Goal: Transaction & Acquisition: Purchase product/service

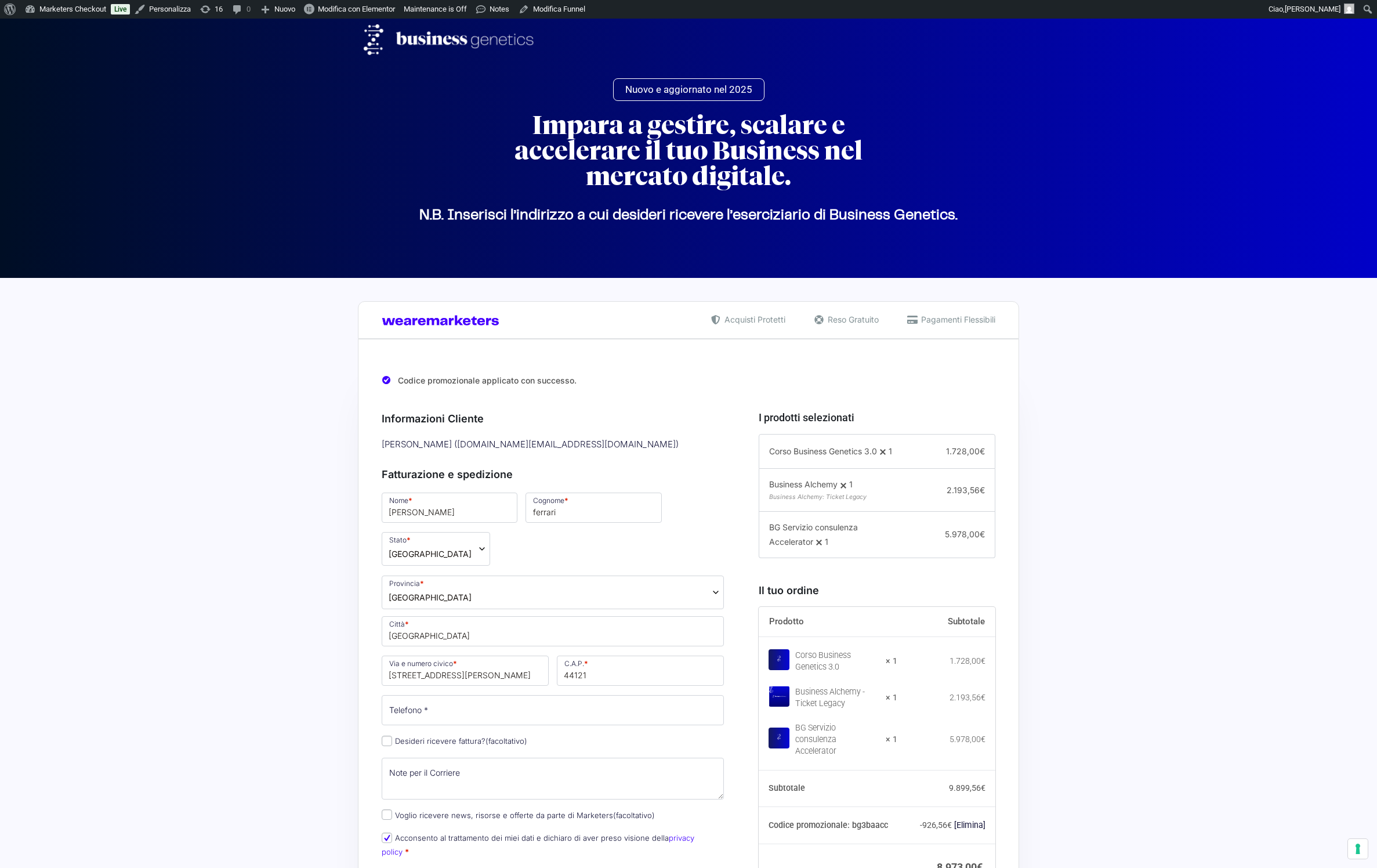
select select "FE"
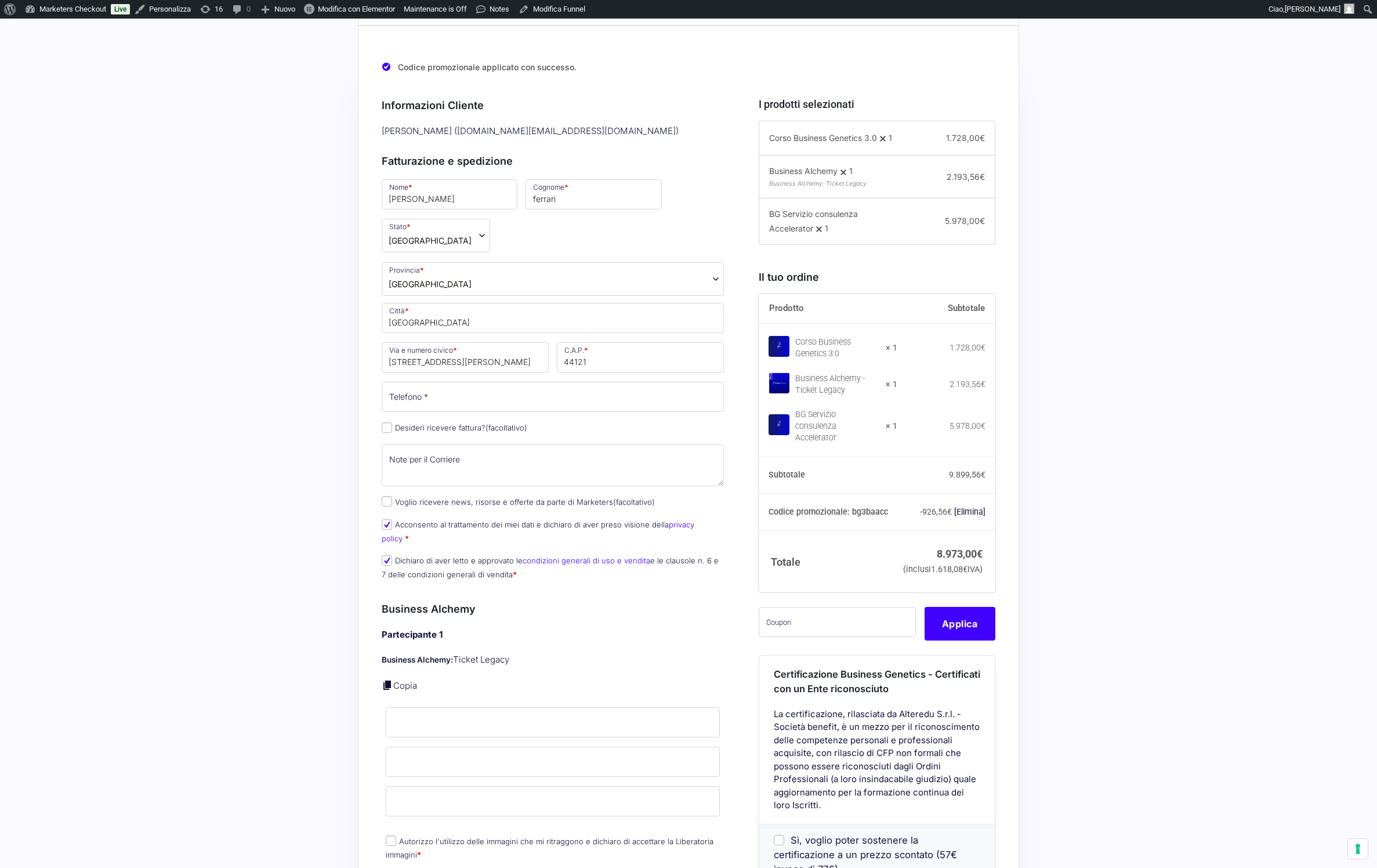
scroll to position [315, 0]
drag, startPoint x: 933, startPoint y: 490, endPoint x: 975, endPoint y: 490, distance: 42.0
click at [975, 408] on td "2.193,56 €" at bounding box center [946, 390] width 98 height 37
copy bdi "2.193,56"
click at [793, 635] on input "text" at bounding box center [837, 620] width 157 height 30
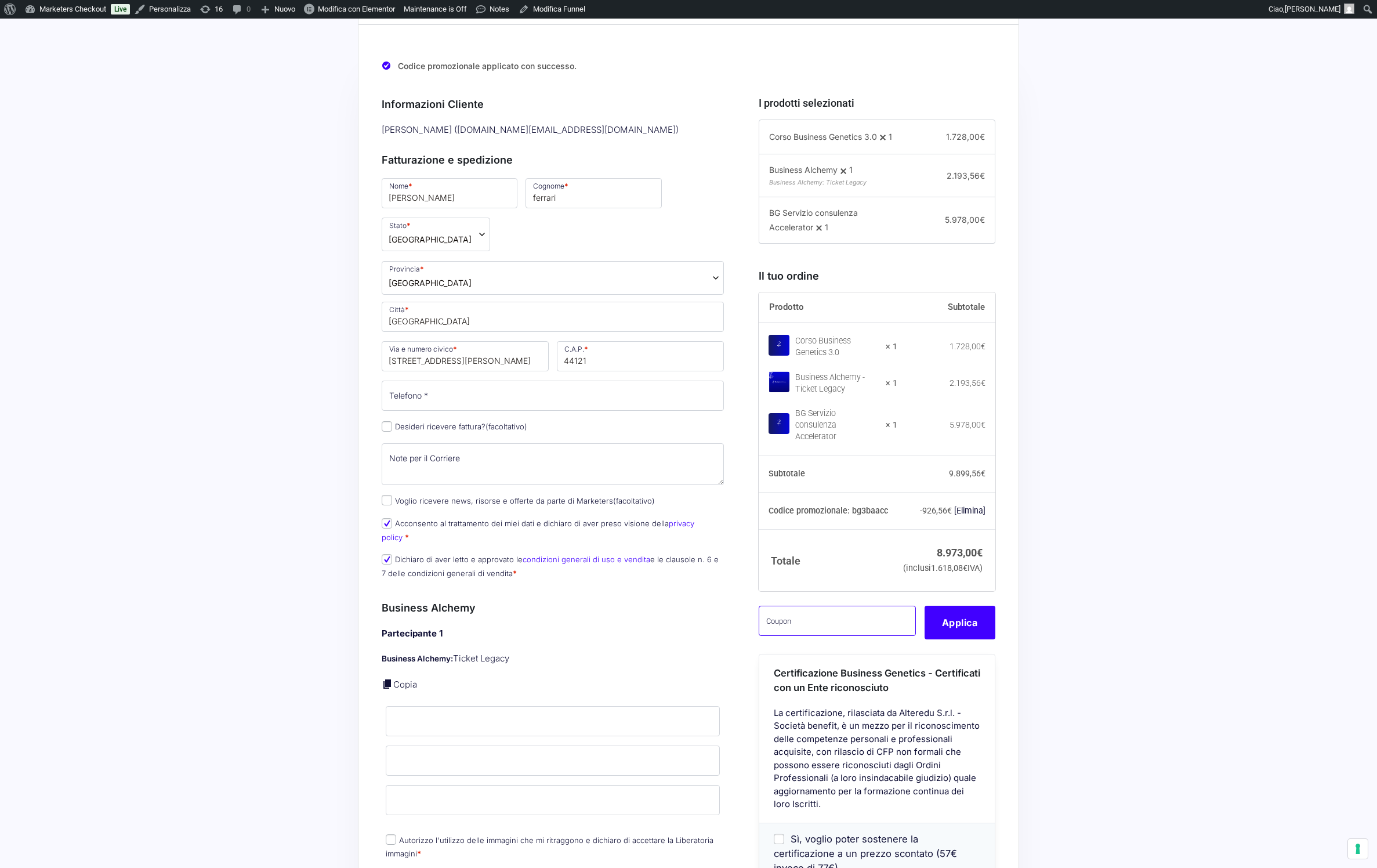
paste input "BUNDLEBGMACC"
type input "BUNDLEBGMACC"
click at [972, 639] on button "Applica" at bounding box center [960, 622] width 71 height 34
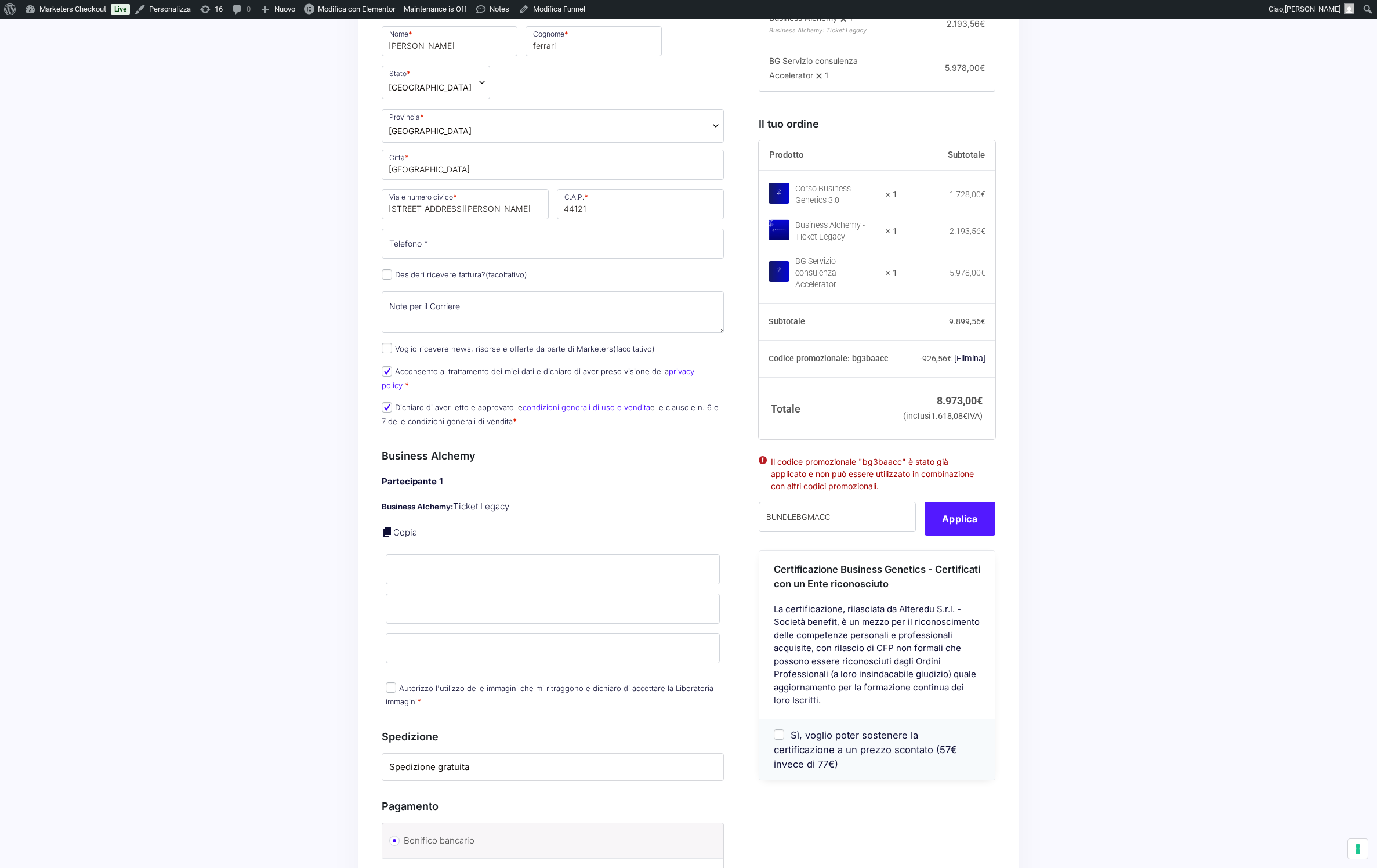
scroll to position [467, 0]
drag, startPoint x: 936, startPoint y: 338, endPoint x: 975, endPoint y: 334, distance: 39.2
click at [975, 236] on bdi "2.193,56 €" at bounding box center [967, 231] width 36 height 9
copy bdi "2.193,56"
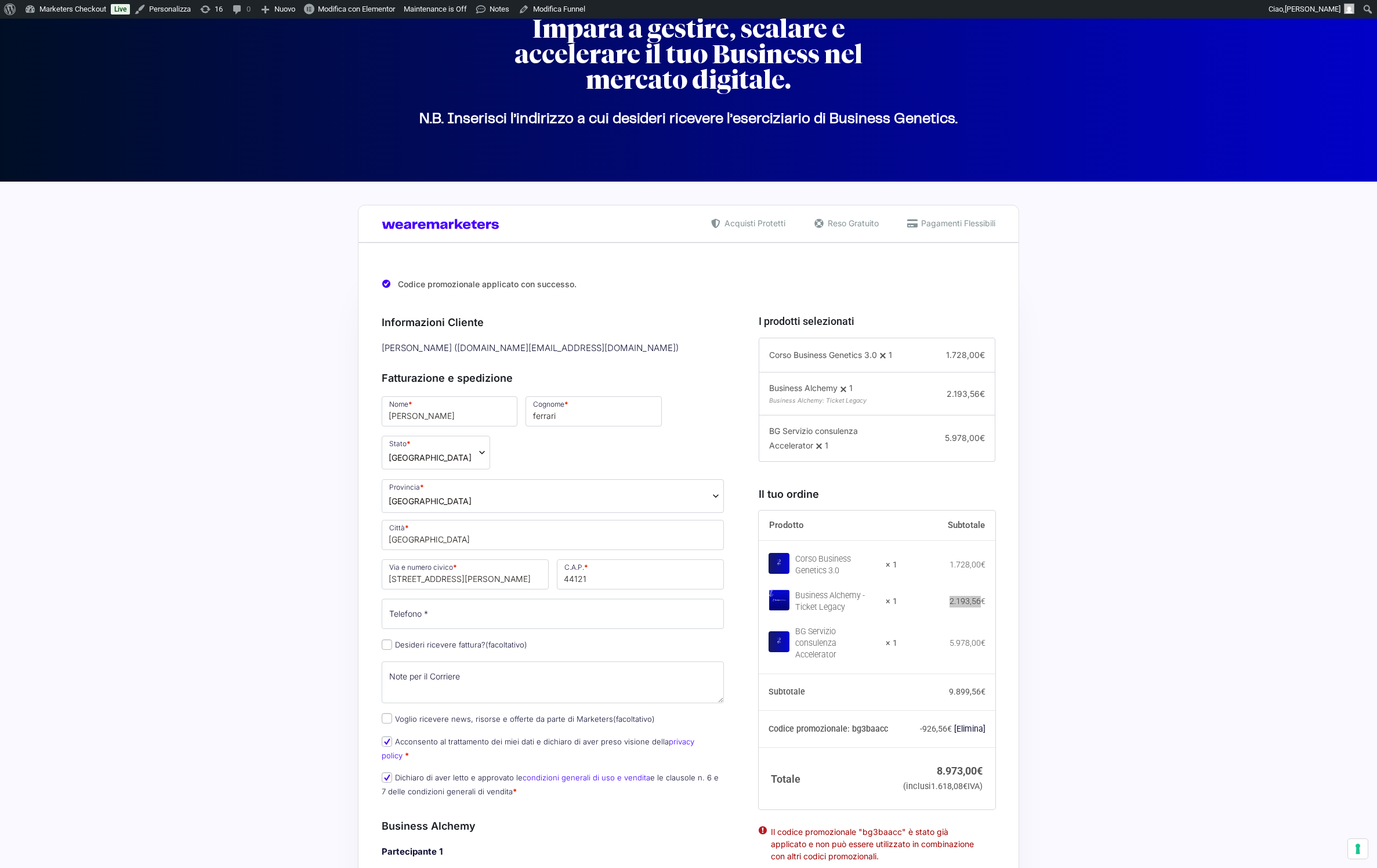
scroll to position [96, 0]
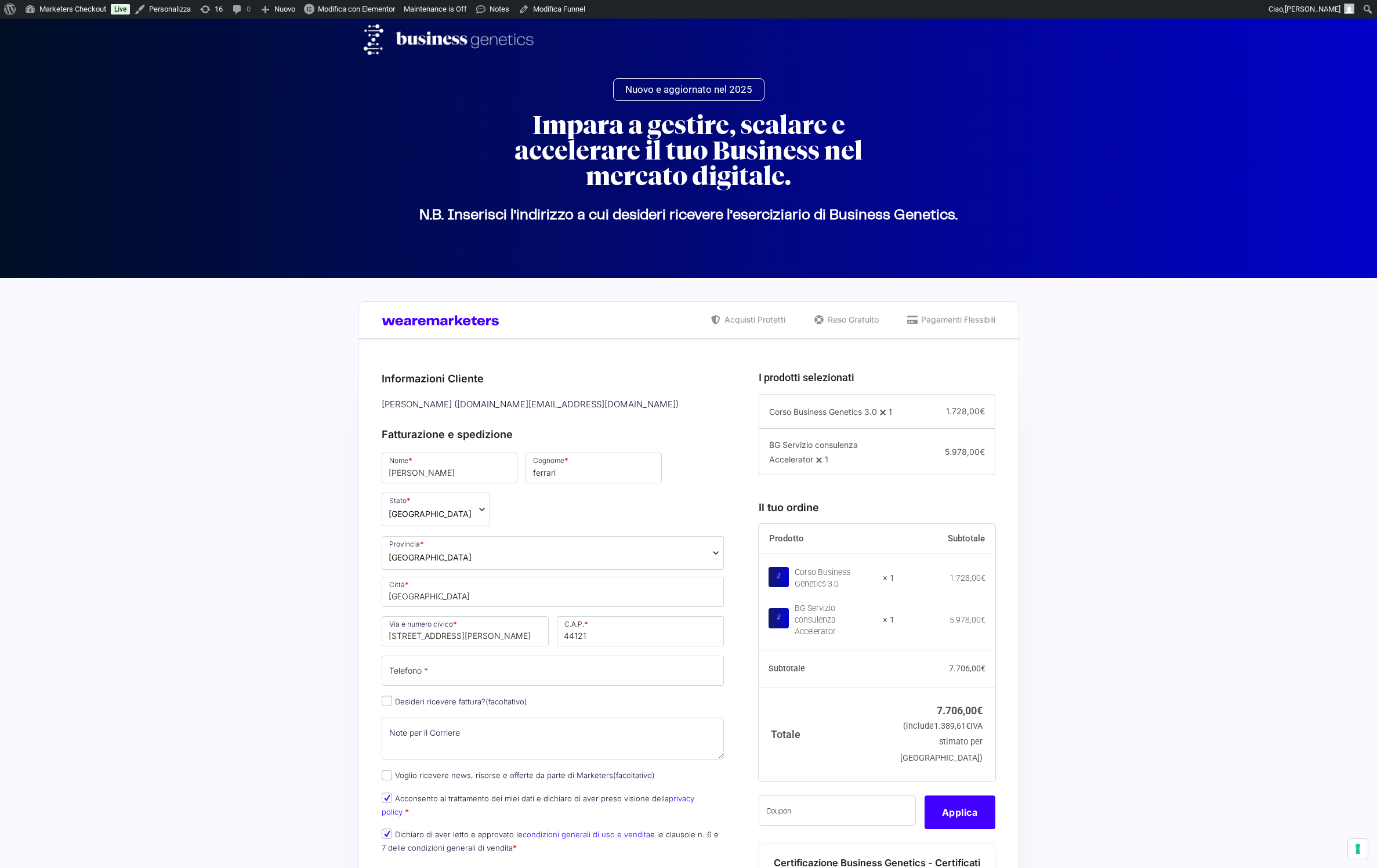
select select "FE"
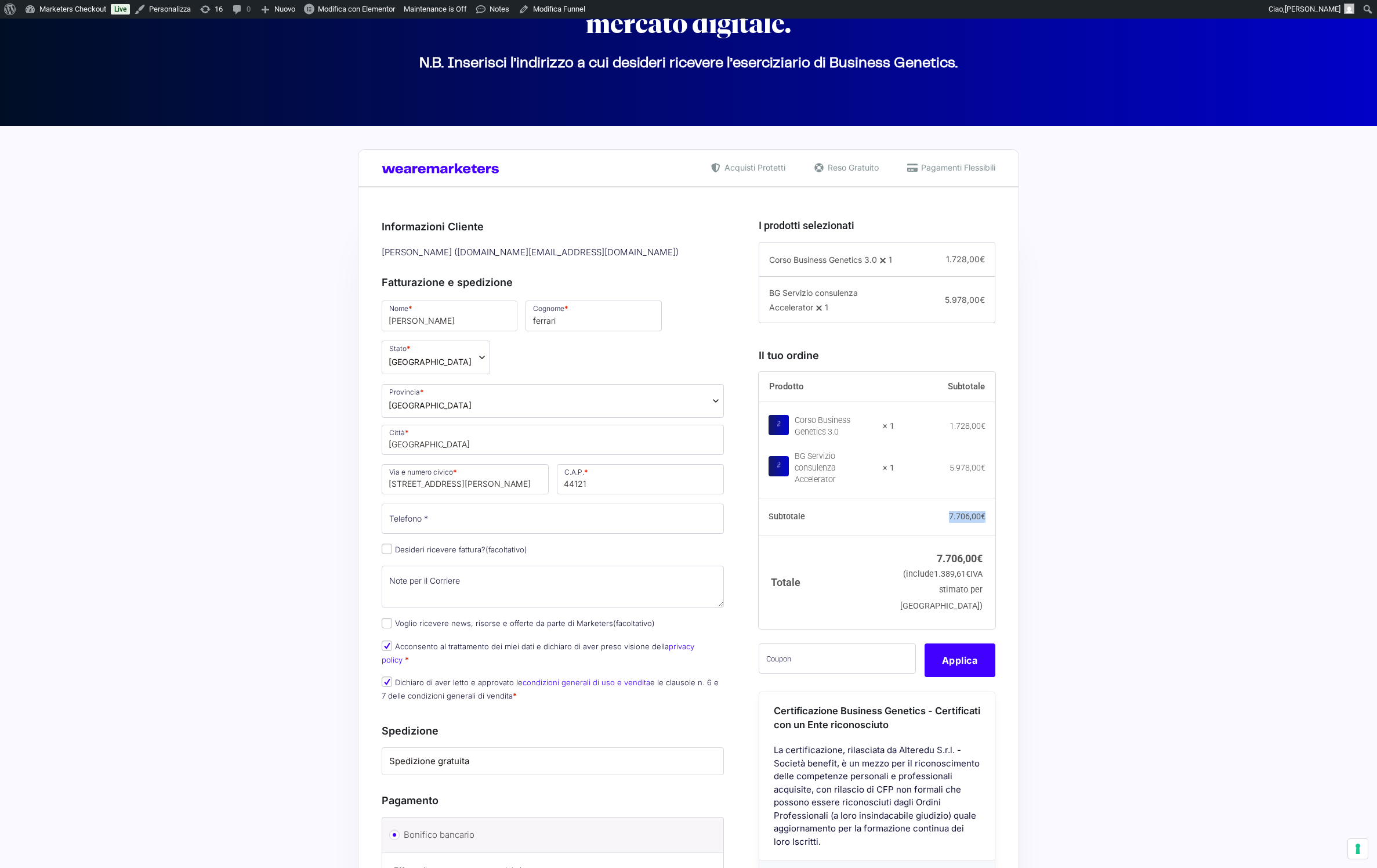
drag, startPoint x: 936, startPoint y: 593, endPoint x: 993, endPoint y: 593, distance: 57.0
click at [993, 536] on td "7.706,00 €" at bounding box center [946, 517] width 101 height 37
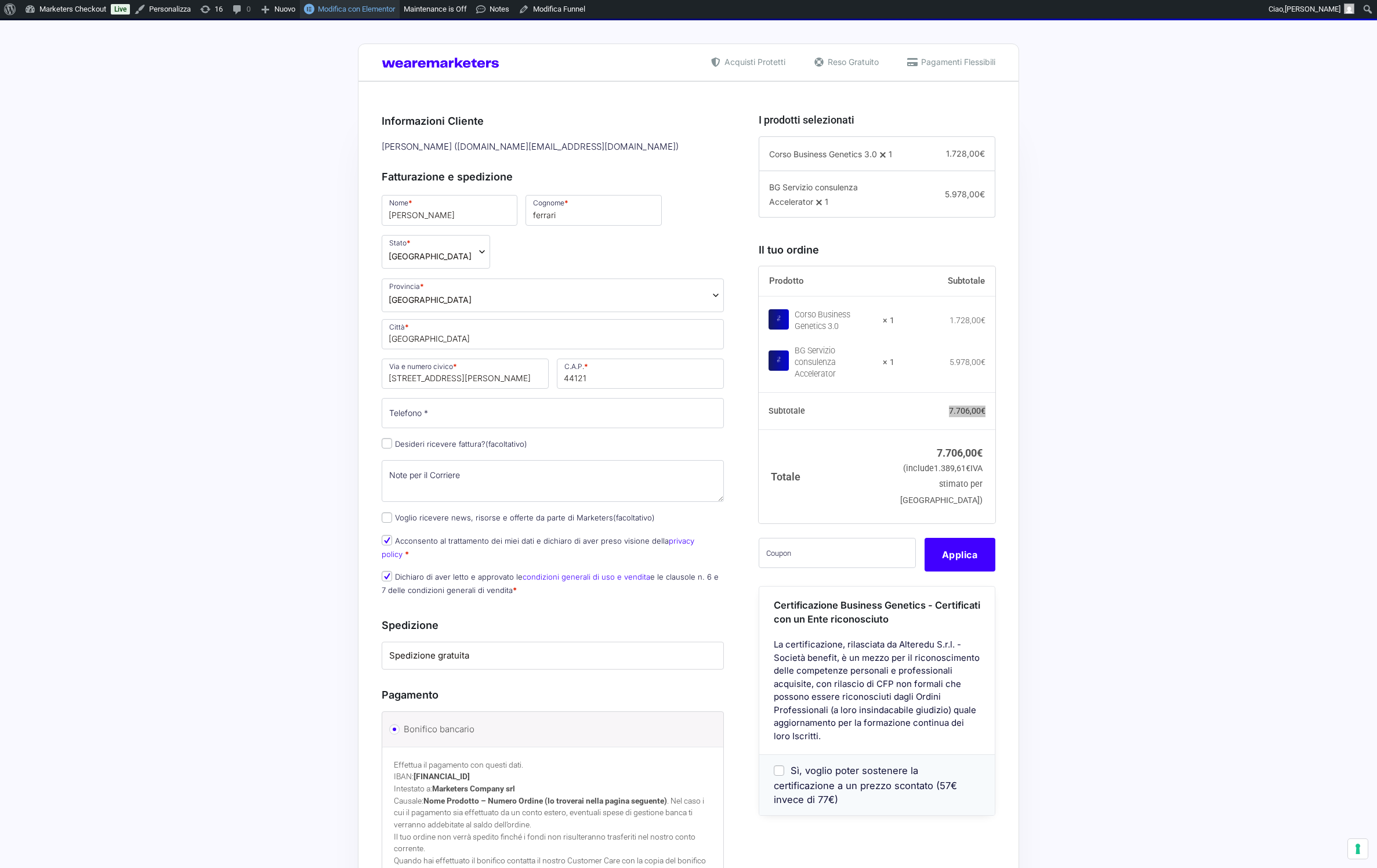
scroll to position [259, 0]
